Goal: Task Accomplishment & Management: Use online tool/utility

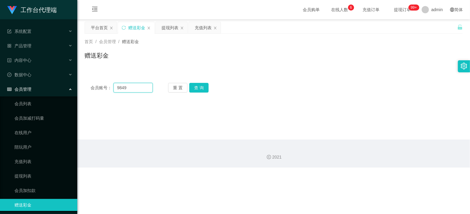
click at [128, 89] on input "9849" at bounding box center [133, 88] width 39 height 10
paste input "haobin19810102"
type input "haobin19810102"
click at [195, 87] on button "查 询" at bounding box center [198, 88] width 19 height 10
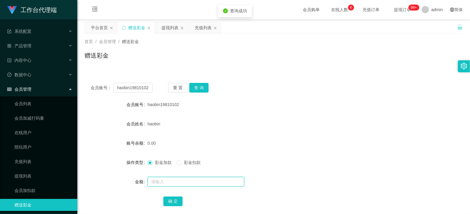
click at [167, 178] on input "text" at bounding box center [196, 182] width 97 height 10
type input "500"
click at [170, 200] on button "确 定" at bounding box center [172, 202] width 19 height 10
click at [301, 127] on div "haobin" at bounding box center [258, 124] width 221 height 12
